Goal: Transaction & Acquisition: Purchase product/service

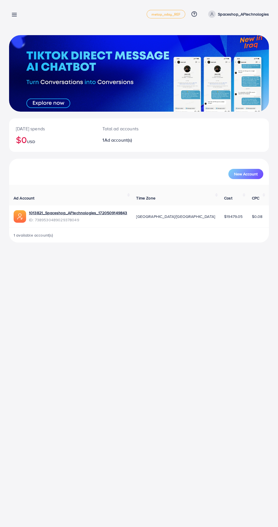
click at [15, 15] on line at bounding box center [14, 15] width 5 height 0
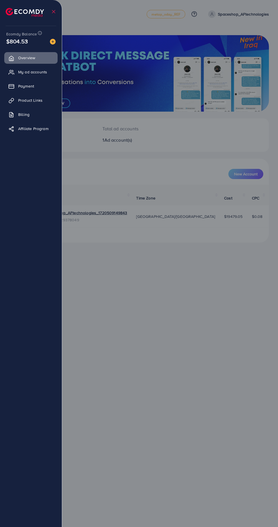
click at [142, 32] on div at bounding box center [139, 316] width 278 height 632
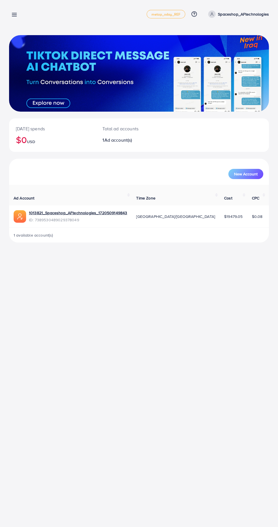
click at [247, 15] on div at bounding box center [139, 316] width 278 height 632
click at [233, 14] on p "Spaceshop_AFtechnologies" at bounding box center [243, 14] width 51 height 7
click at [249, 50] on link "Log out" at bounding box center [241, 46] width 54 height 13
click at [73, 425] on div "Overview metap_oday_REF Help Center Contact Support Plans and Pricing Term and …" at bounding box center [139, 263] width 278 height 527
click at [14, 15] on line at bounding box center [14, 15] width 5 height 0
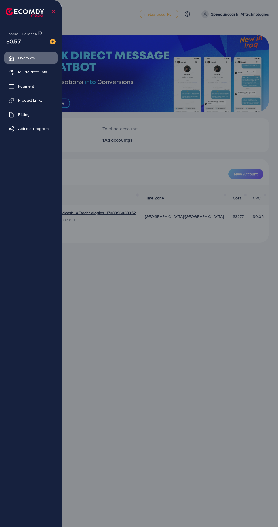
click at [40, 92] on link "Payment" at bounding box center [30, 85] width 53 height 11
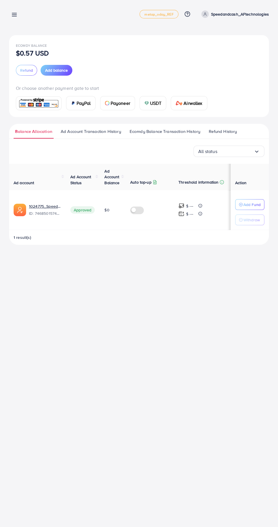
click at [146, 103] on img at bounding box center [146, 103] width 5 height 5
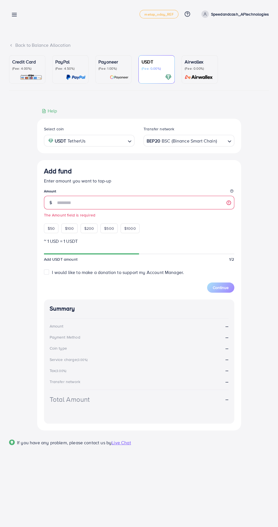
click at [205, 145] on div "BEP20 BSC (Binance Smart Chain)" at bounding box center [185, 140] width 80 height 10
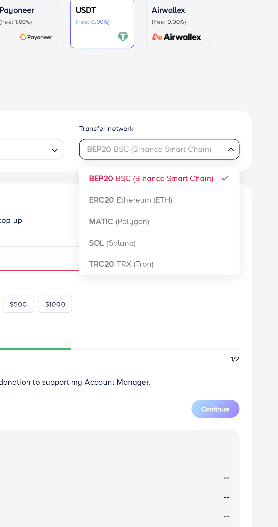
click at [180, 210] on div "Select coin USDT TetherUs Loading... Transfer network BEP20 BSC (Binance Smart …" at bounding box center [139, 274] width 204 height 311
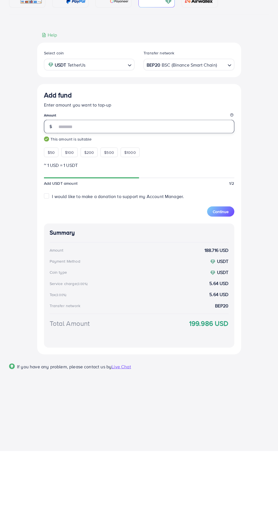
type input "***"
click at [262, 351] on div "Select coin USDT TetherUs Loading... Transfer network BEP20 BSC (Binance Smart …" at bounding box center [139, 269] width 260 height 322
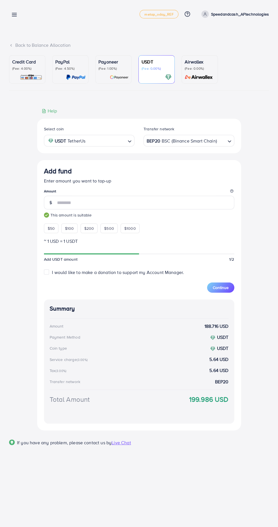
click at [222, 288] on span "Continue" at bounding box center [220, 288] width 16 height 6
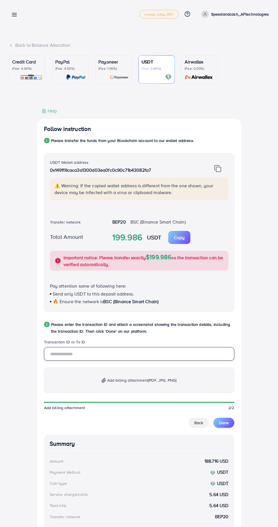
click at [86, 355] on input "text" at bounding box center [139, 354] width 190 height 14
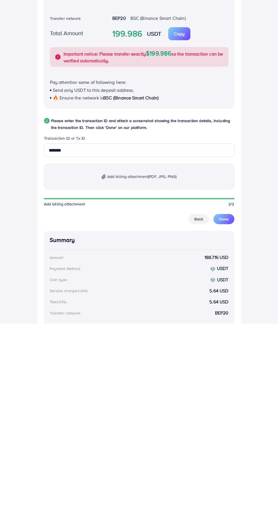
click at [199, 391] on p "Add billing attachment (PDF, JPG, PNG)" at bounding box center [139, 379] width 190 height 25
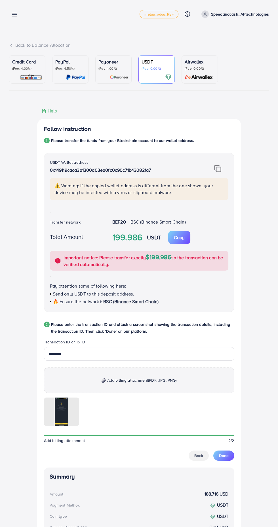
click at [224, 454] on span "Done" at bounding box center [224, 456] width 10 height 6
click at [86, 358] on input "*******" at bounding box center [139, 354] width 190 height 14
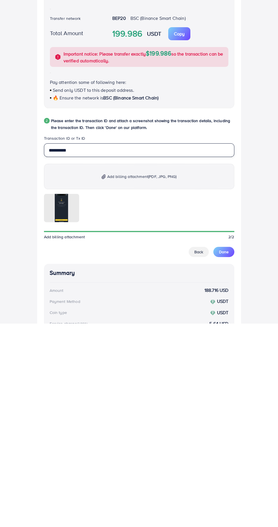
type input "**********"
click at [216, 461] on div "Back Done" at bounding box center [139, 455] width 190 height 10
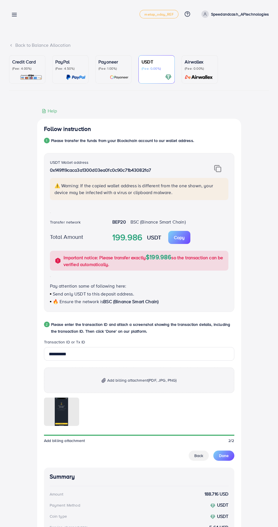
click at [225, 458] on span "Done" at bounding box center [224, 456] width 10 height 6
